Goal: Task Accomplishment & Management: Complete application form

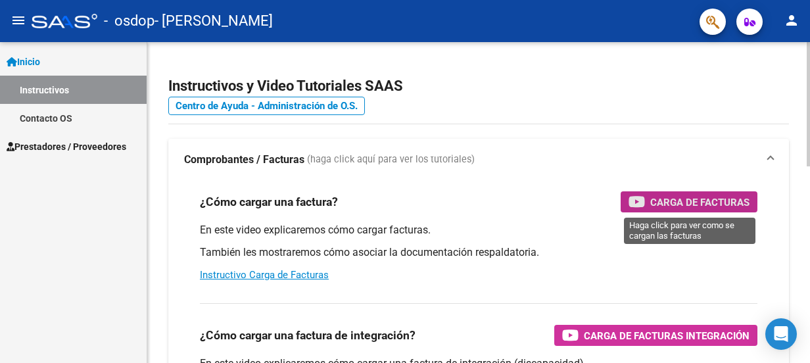
click at [643, 198] on icon "button" at bounding box center [637, 201] width 16 height 15
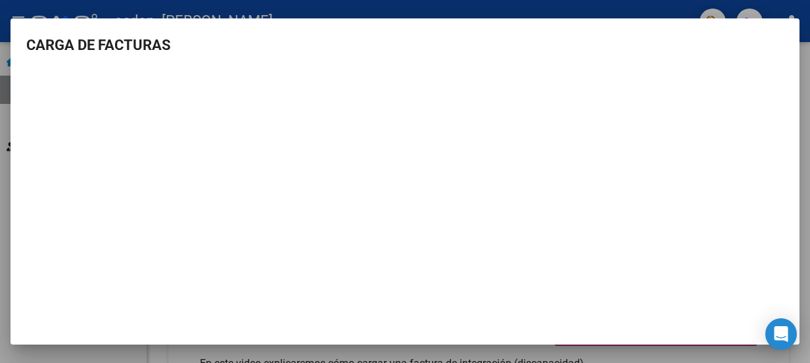
click at [133, 6] on div at bounding box center [405, 181] width 810 height 363
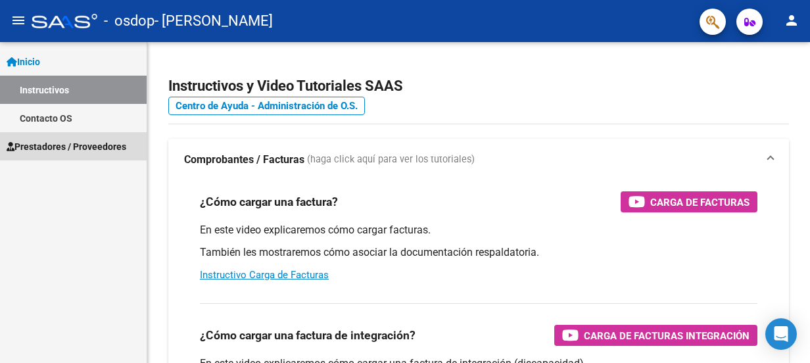
click at [74, 145] on span "Prestadores / Proveedores" at bounding box center [67, 146] width 120 height 14
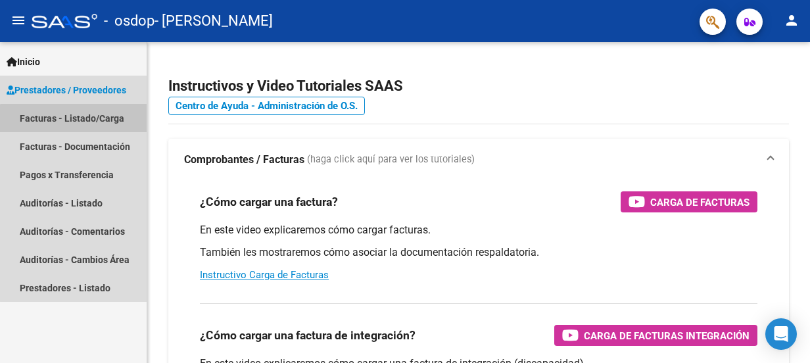
click at [81, 120] on link "Facturas - Listado/Carga" at bounding box center [73, 118] width 147 height 28
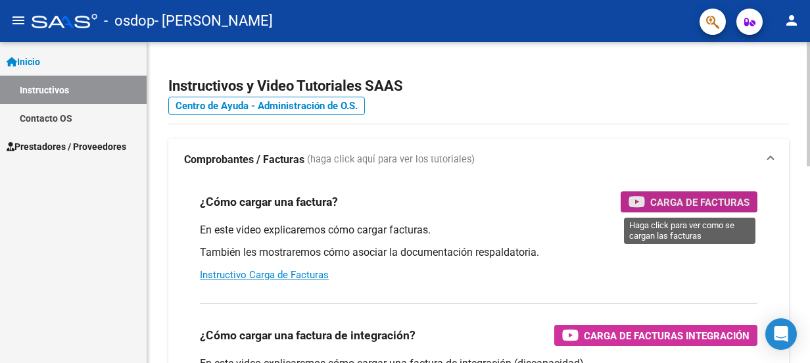
click at [717, 200] on span "Carga de Facturas" at bounding box center [699, 202] width 99 height 16
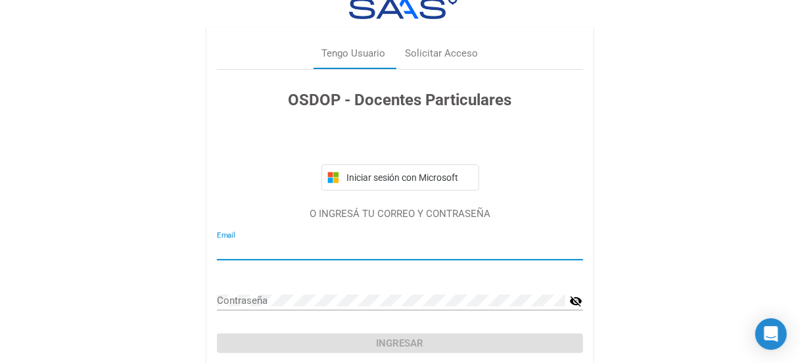
scroll to position [76, 0]
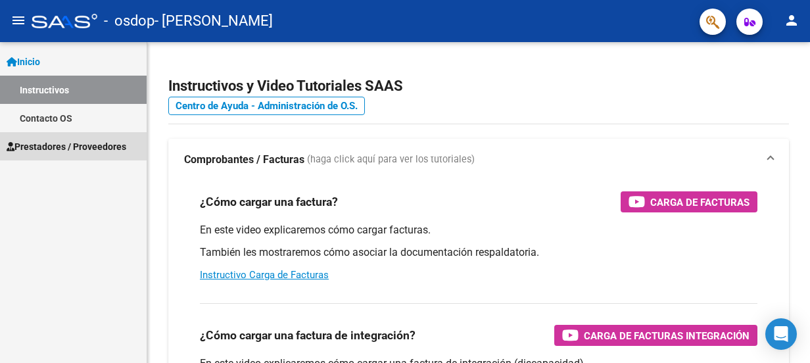
click at [92, 147] on span "Prestadores / Proveedores" at bounding box center [67, 146] width 120 height 14
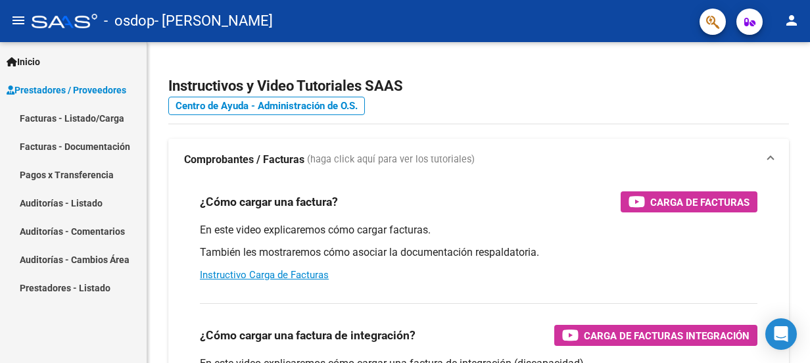
click at [102, 120] on link "Facturas - Listado/Carga" at bounding box center [73, 118] width 147 height 28
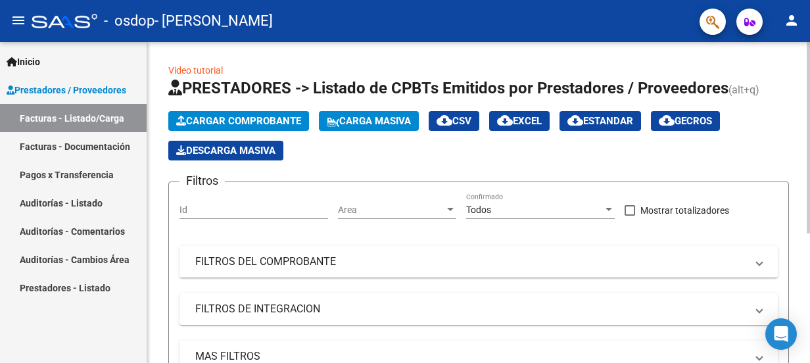
click at [241, 120] on span "Cargar Comprobante" at bounding box center [238, 121] width 125 height 12
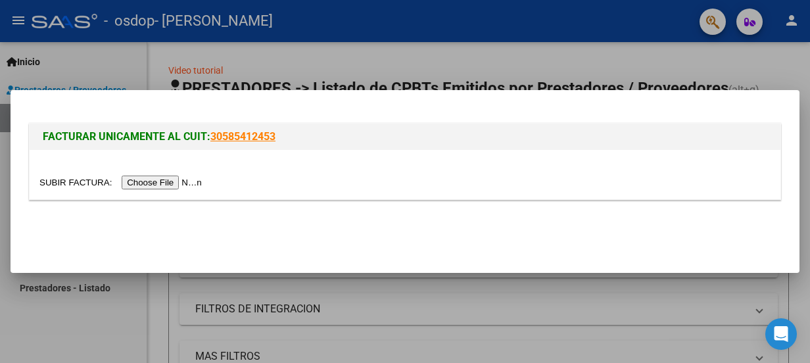
click at [181, 180] on input "file" at bounding box center [122, 183] width 166 height 14
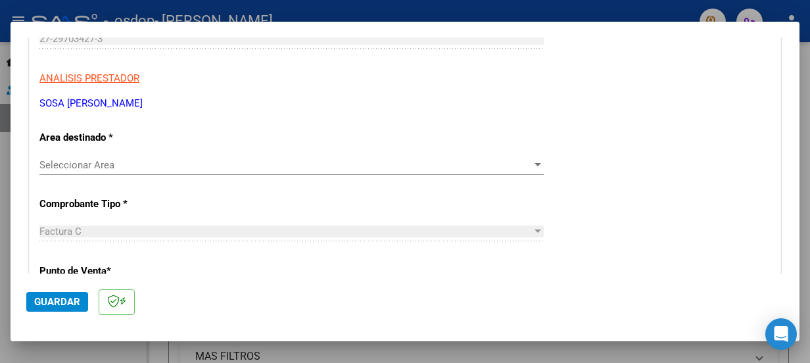
scroll to position [230, 0]
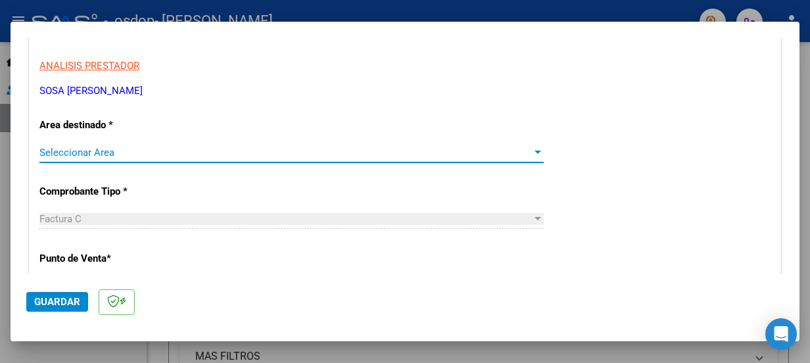
click at [532, 153] on div at bounding box center [538, 152] width 12 height 11
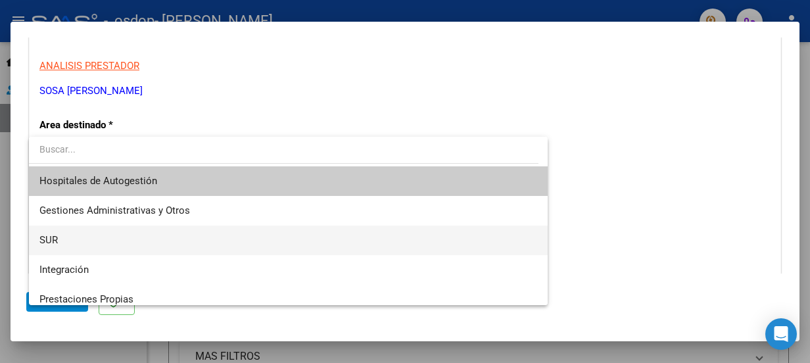
click at [309, 247] on span "SUR" at bounding box center [288, 241] width 498 height 30
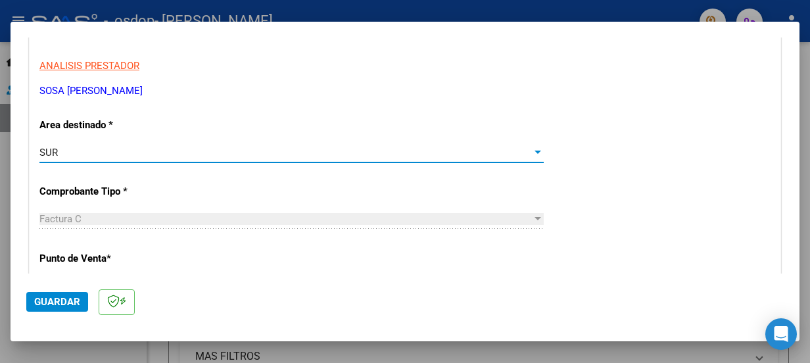
click at [535, 151] on div at bounding box center [538, 152] width 7 height 3
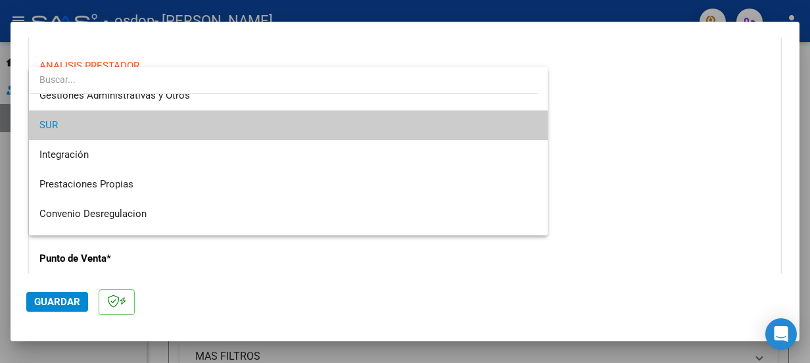
scroll to position [97, 0]
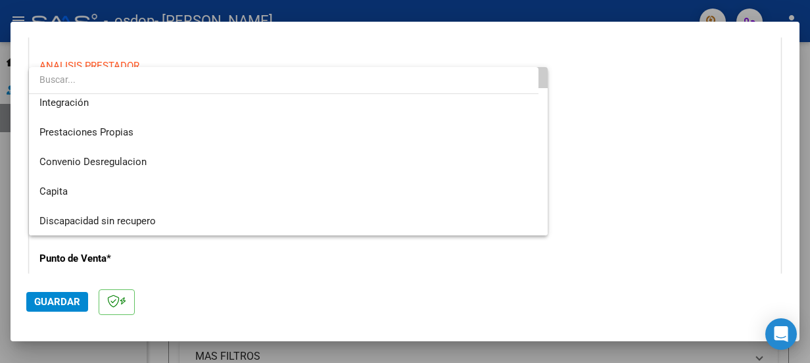
click at [633, 199] on div at bounding box center [405, 181] width 810 height 363
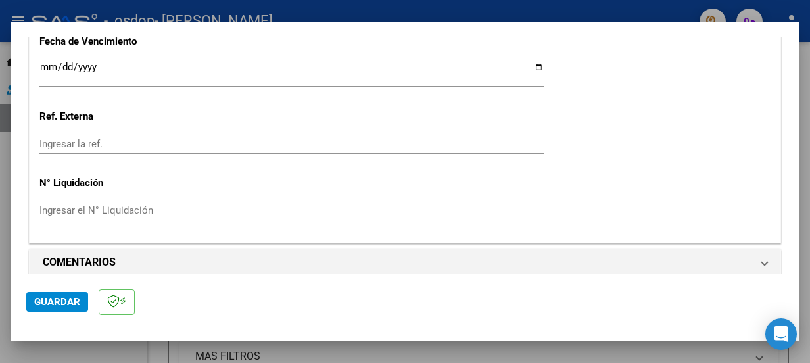
scroll to position [827, 0]
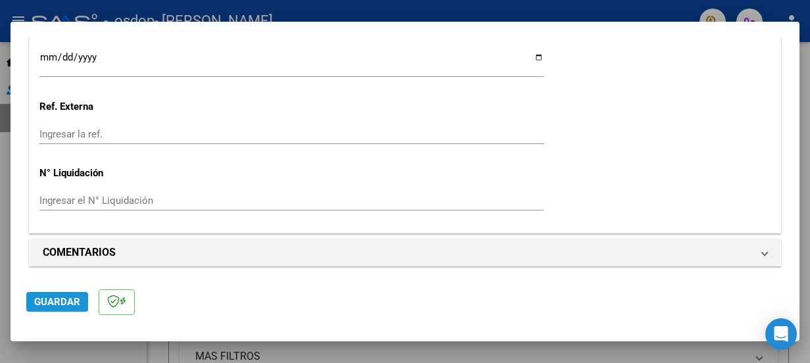
click at [63, 299] on span "Guardar" at bounding box center [57, 302] width 46 height 12
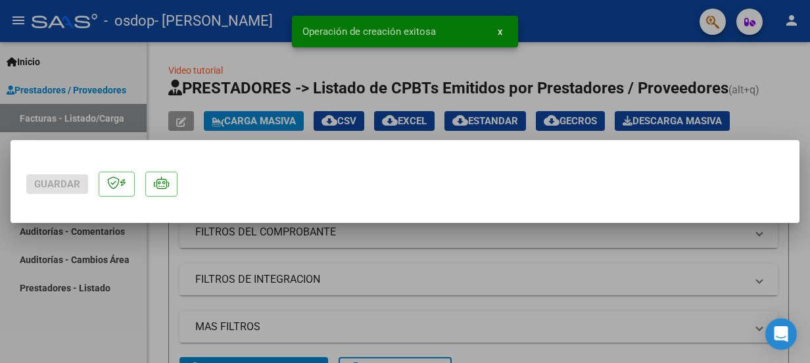
scroll to position [0, 0]
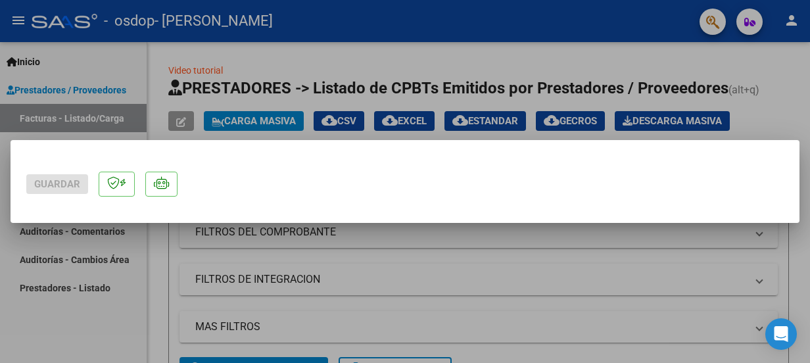
click at [71, 173] on mat-dialog-actions "Guardar" at bounding box center [405, 182] width 758 height 52
click at [295, 59] on div at bounding box center [405, 181] width 810 height 363
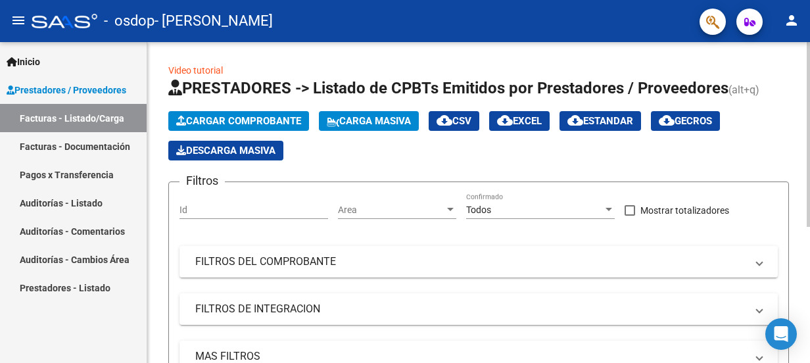
click at [233, 122] on span "Cargar Comprobante" at bounding box center [238, 121] width 125 height 12
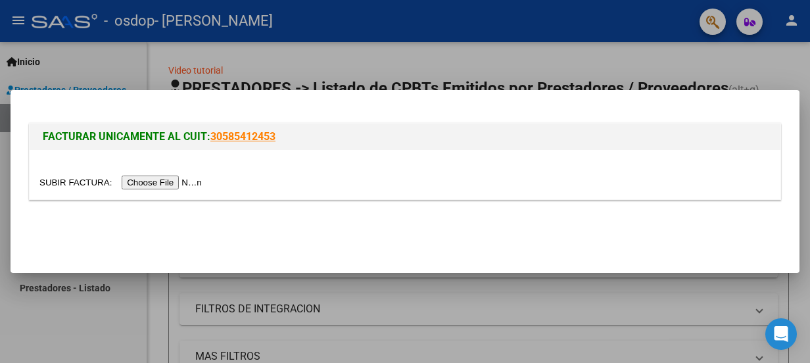
click at [193, 181] on input "file" at bounding box center [122, 183] width 166 height 14
click at [172, 180] on input "file" at bounding box center [122, 183] width 166 height 14
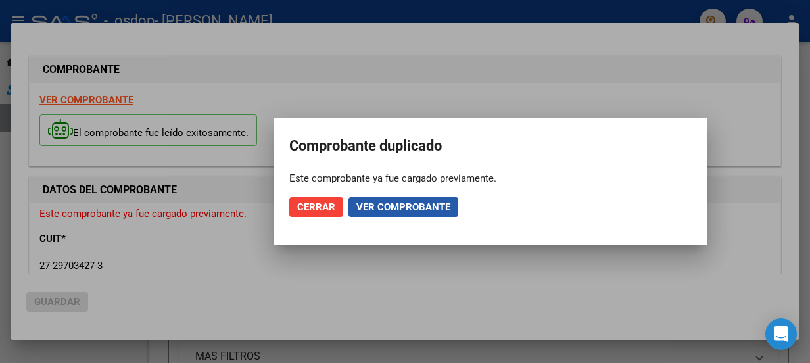
click at [384, 206] on span "Ver comprobante" at bounding box center [403, 207] width 94 height 12
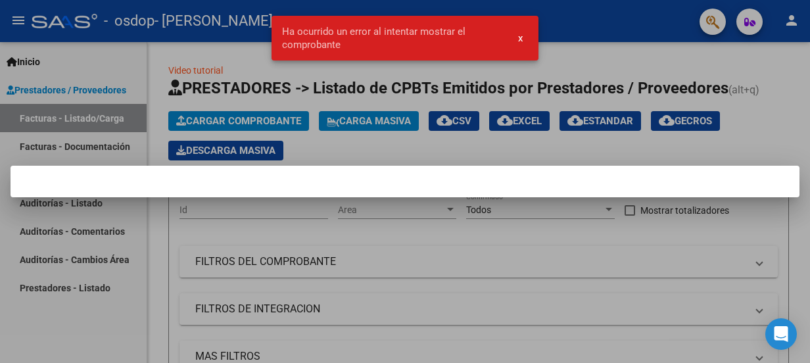
click at [521, 40] on span "x" at bounding box center [520, 38] width 5 height 12
